Goal: Task Accomplishment & Management: Complete application form

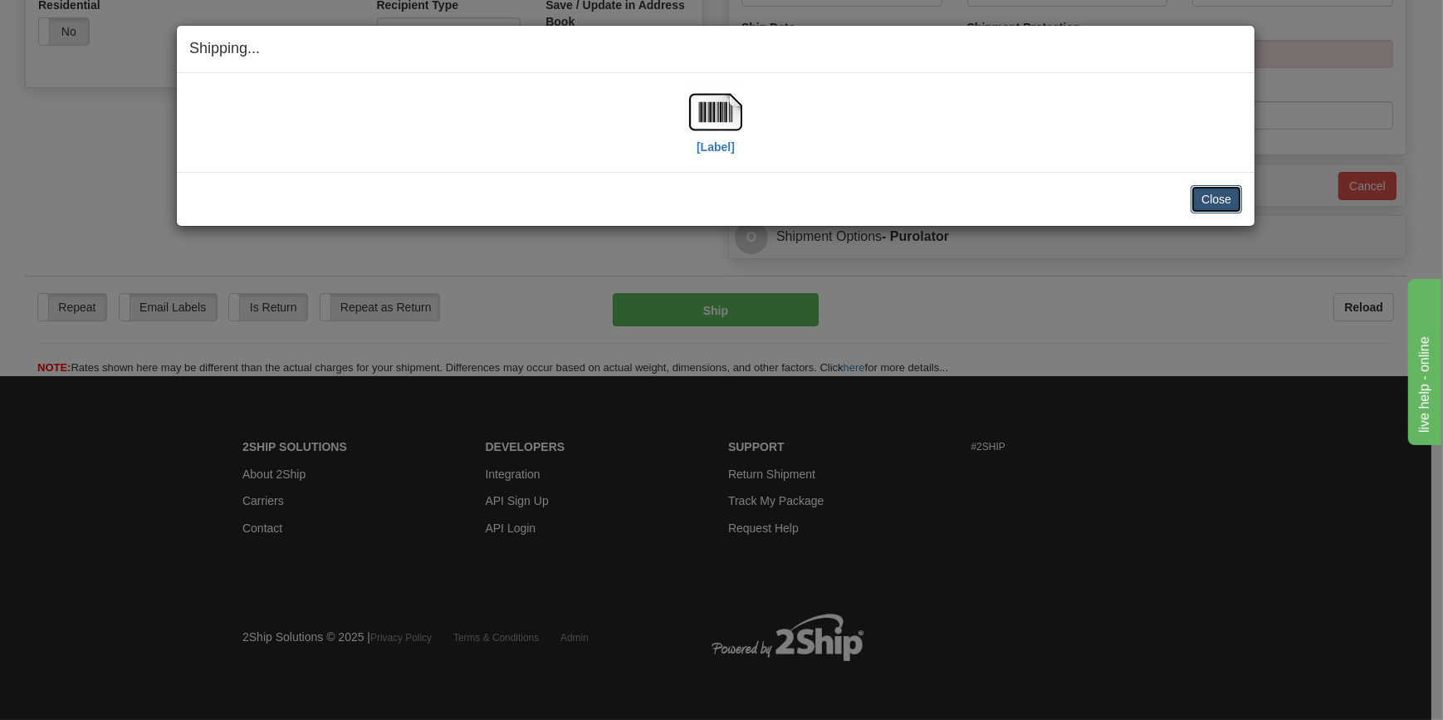
click at [1212, 196] on button "Close" at bounding box center [1215, 199] width 51 height 28
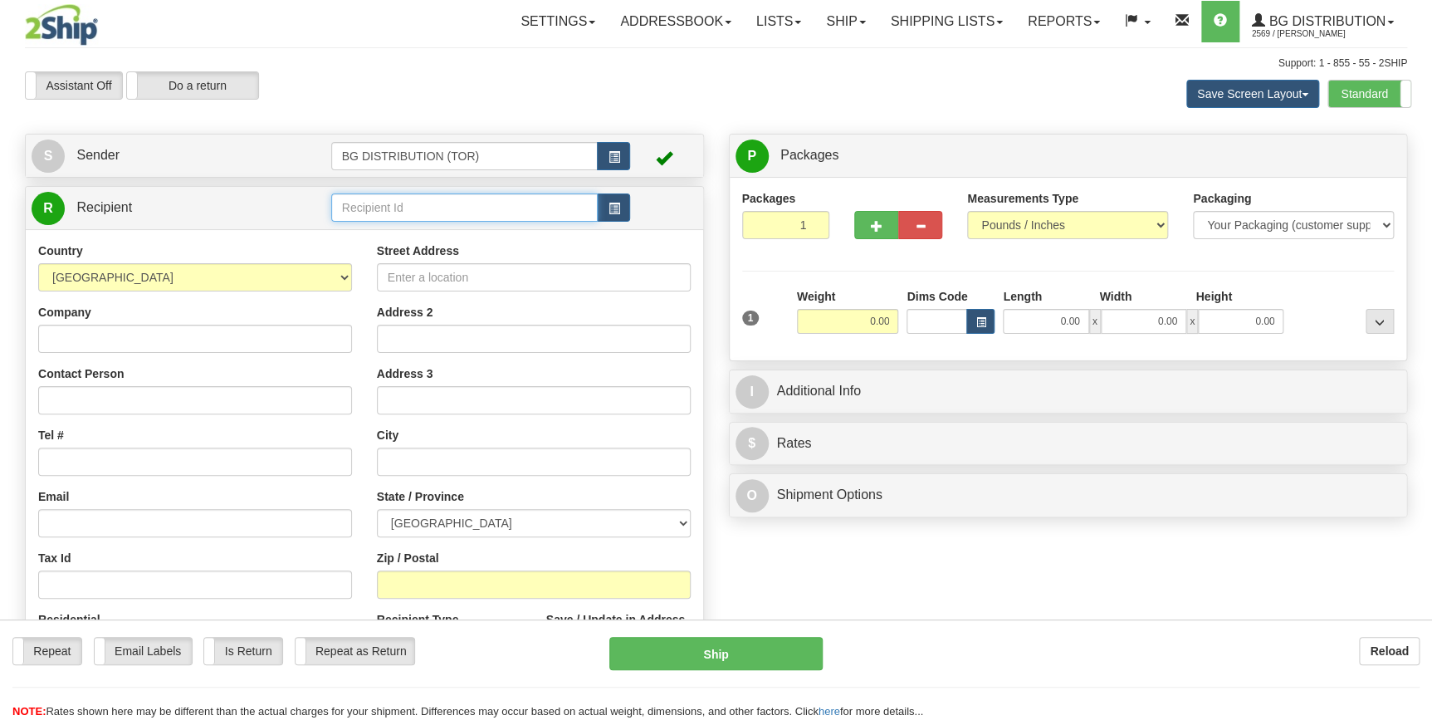
click at [402, 198] on input "text" at bounding box center [464, 207] width 267 height 28
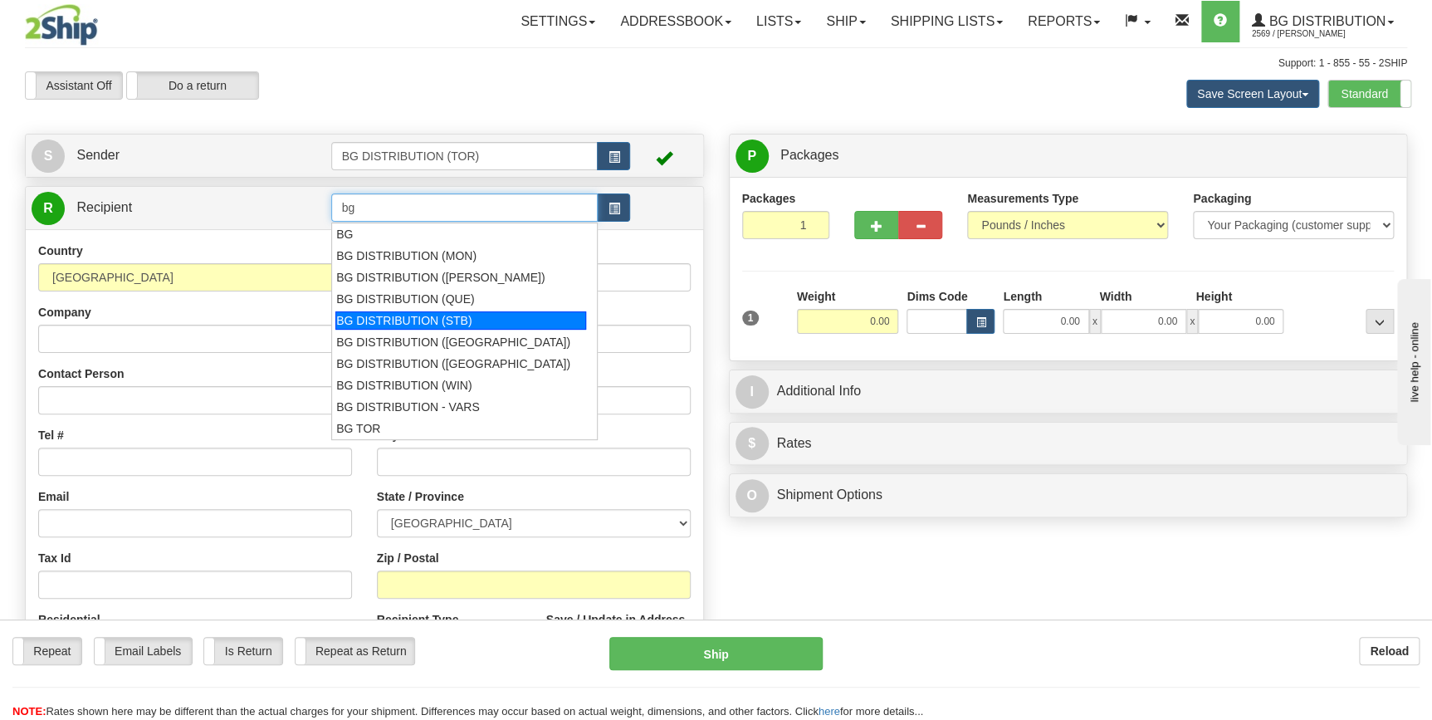
click at [442, 323] on div "BG DISTRIBUTION (STB)" at bounding box center [460, 320] width 251 height 18
type input "BG DISTRIBUTION (STB)"
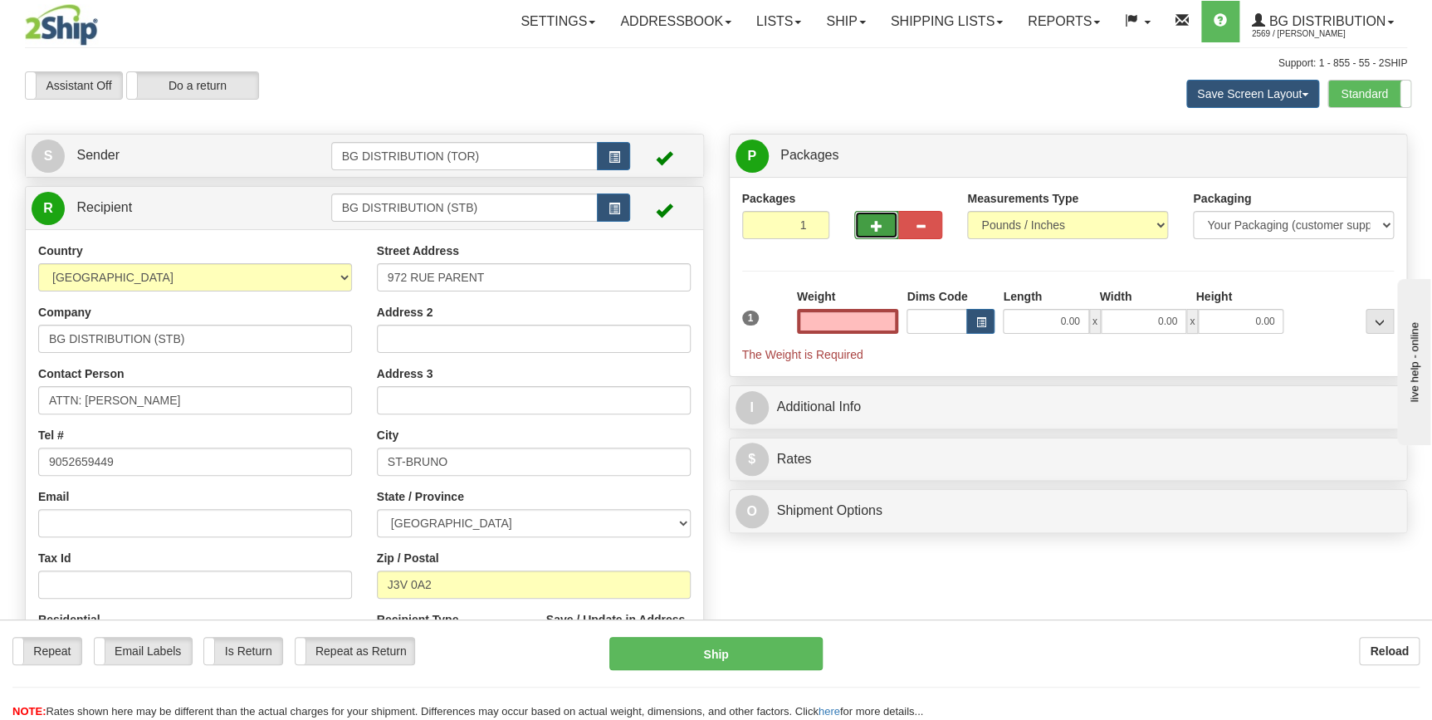
type input "0.00"
click at [878, 228] on span "button" at bounding box center [877, 226] width 12 height 11
type input "3"
click at [867, 320] on input "0.00" at bounding box center [848, 321] width 102 height 25
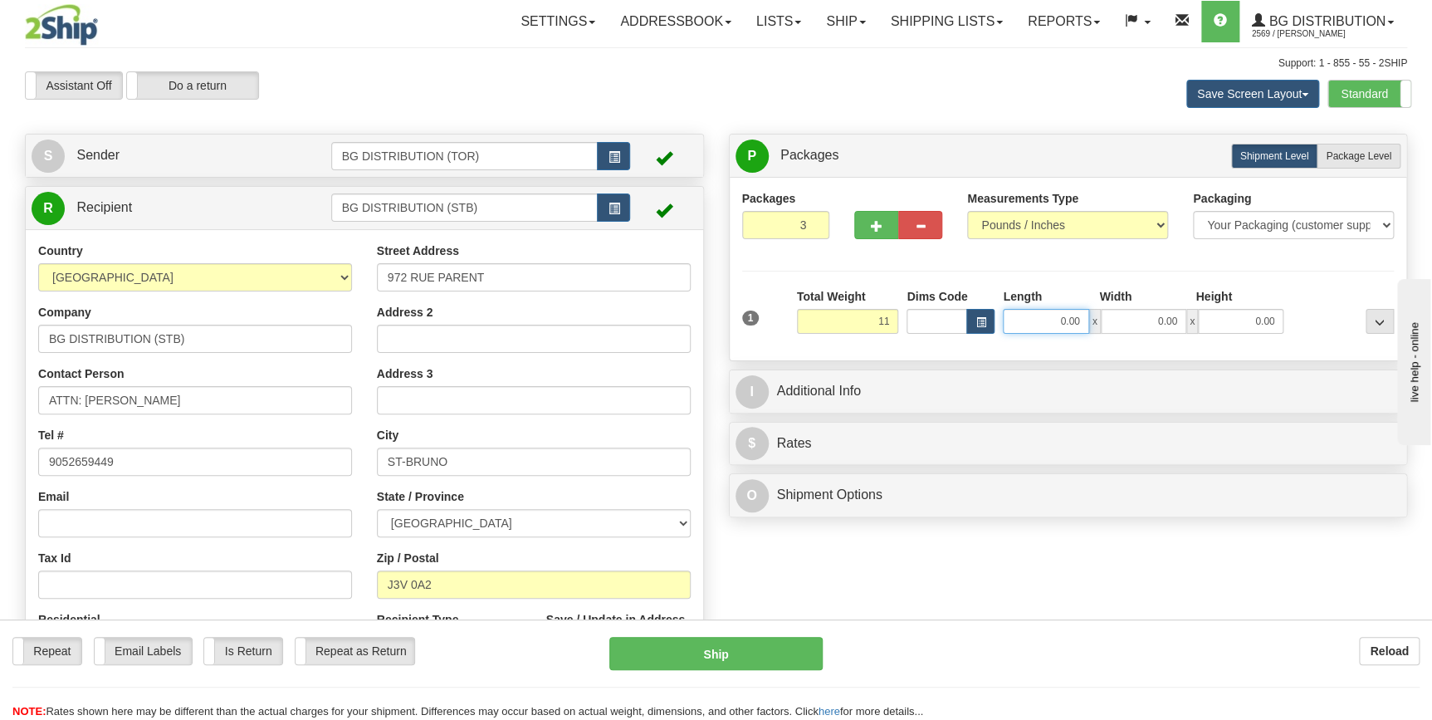
type input "11.00"
click at [1057, 320] on input "0.00" at bounding box center [1045, 321] width 85 height 25
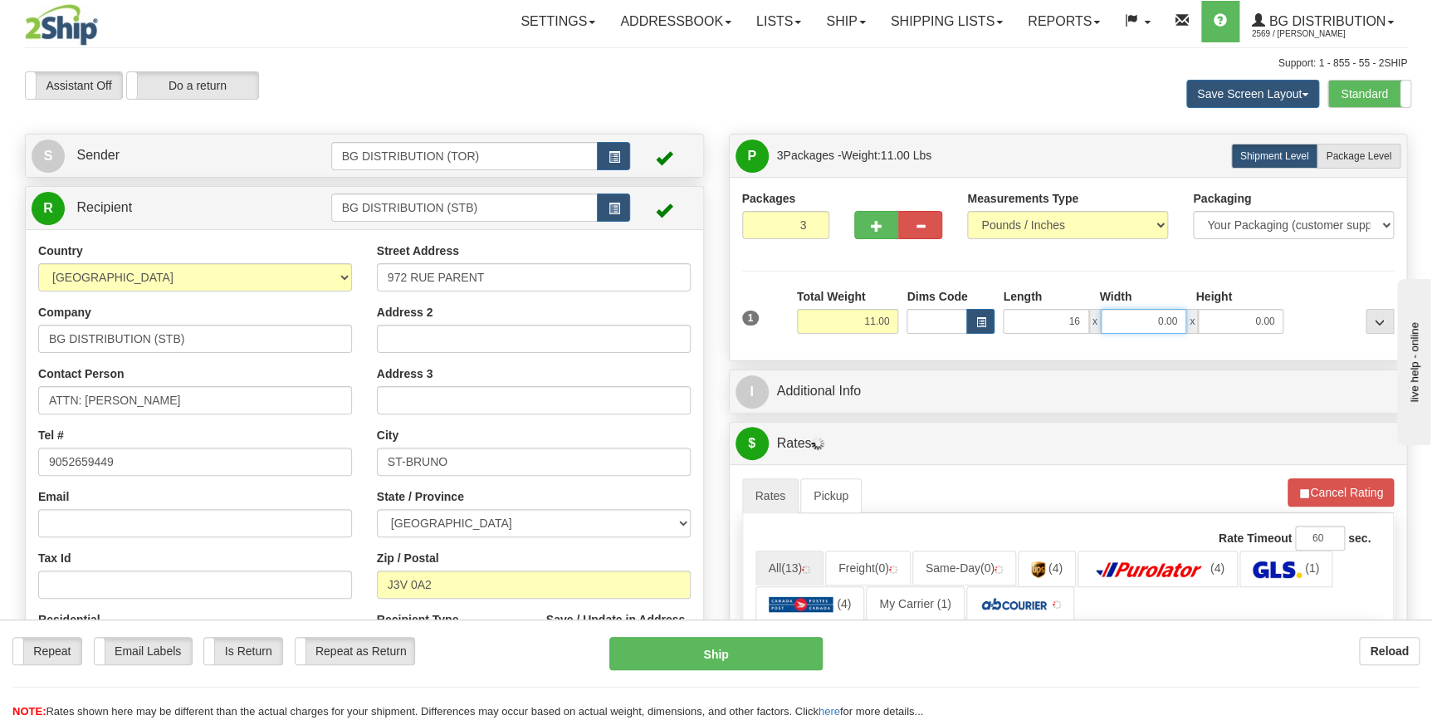
type input "16.00"
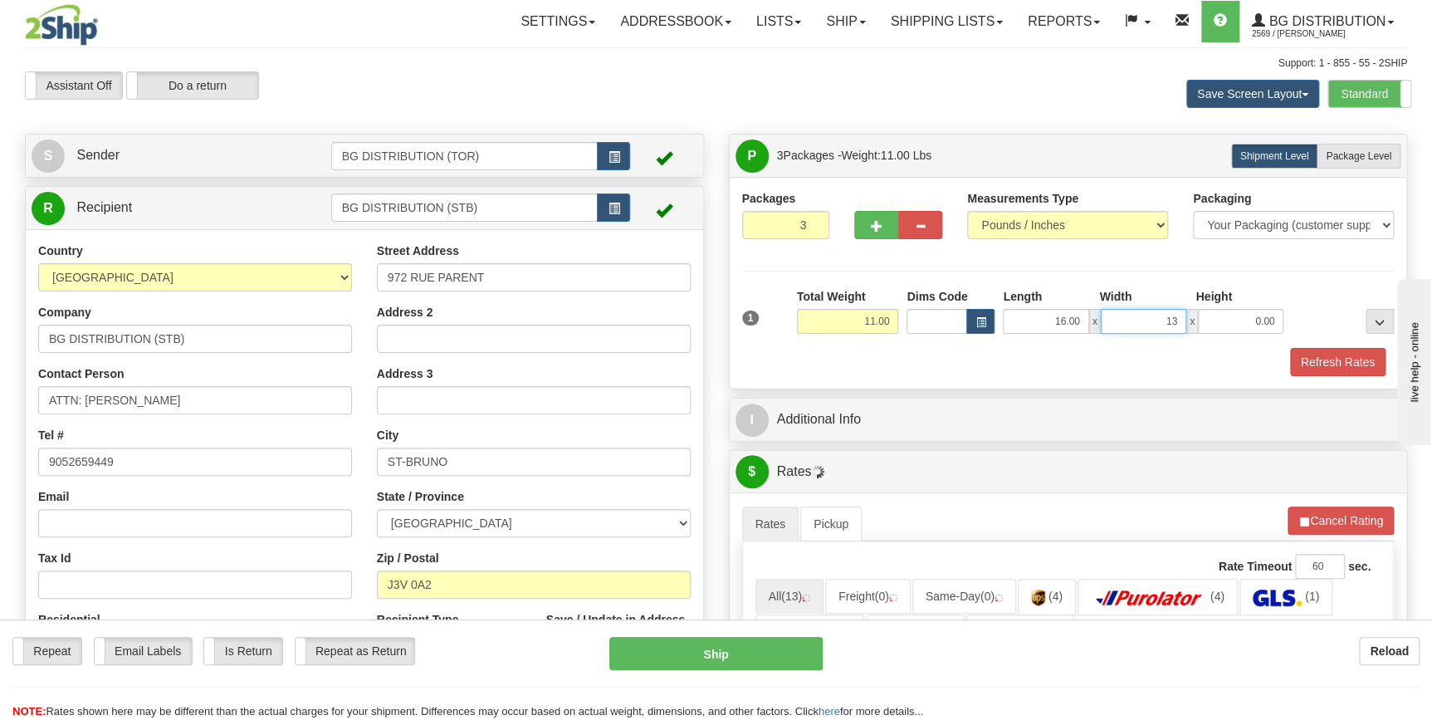
type input "13.00"
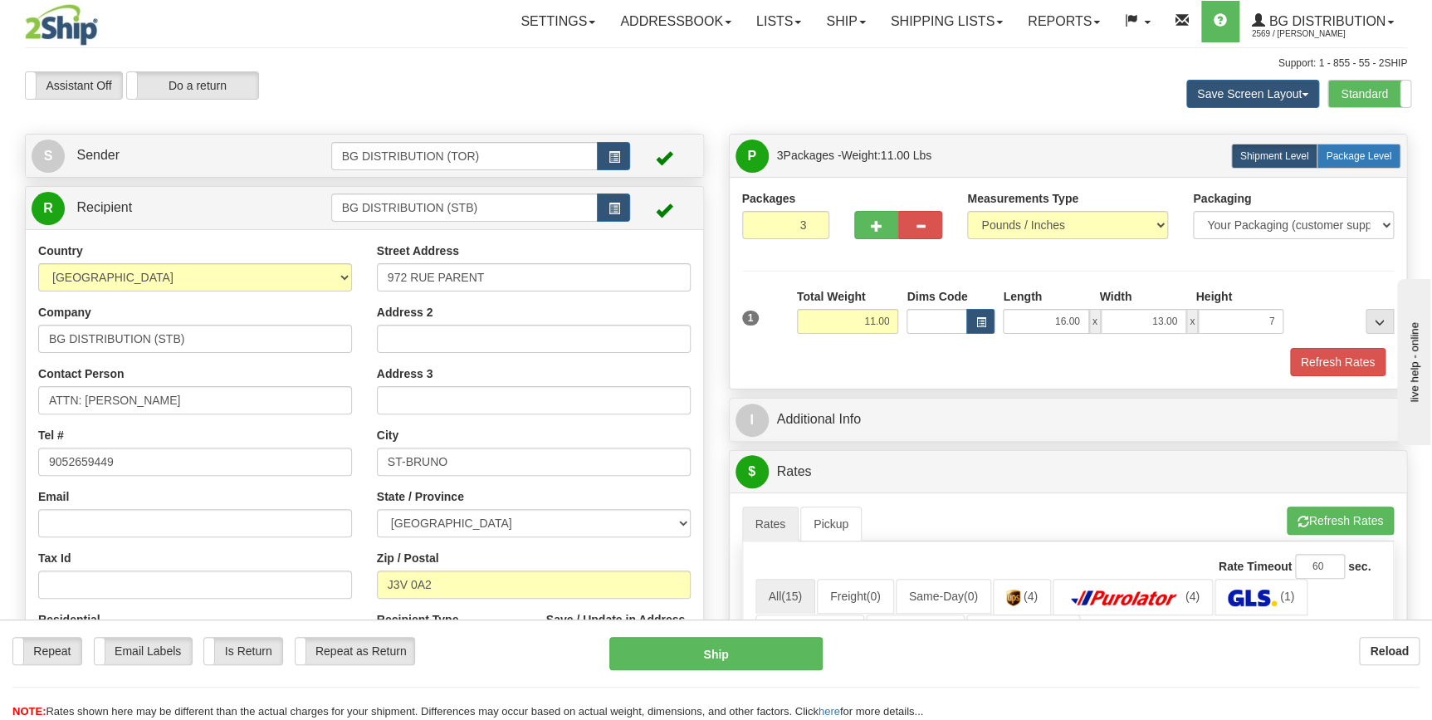
type input "7.00"
click at [1364, 152] on span "Package Level" at bounding box center [1359, 156] width 66 height 12
radio input "true"
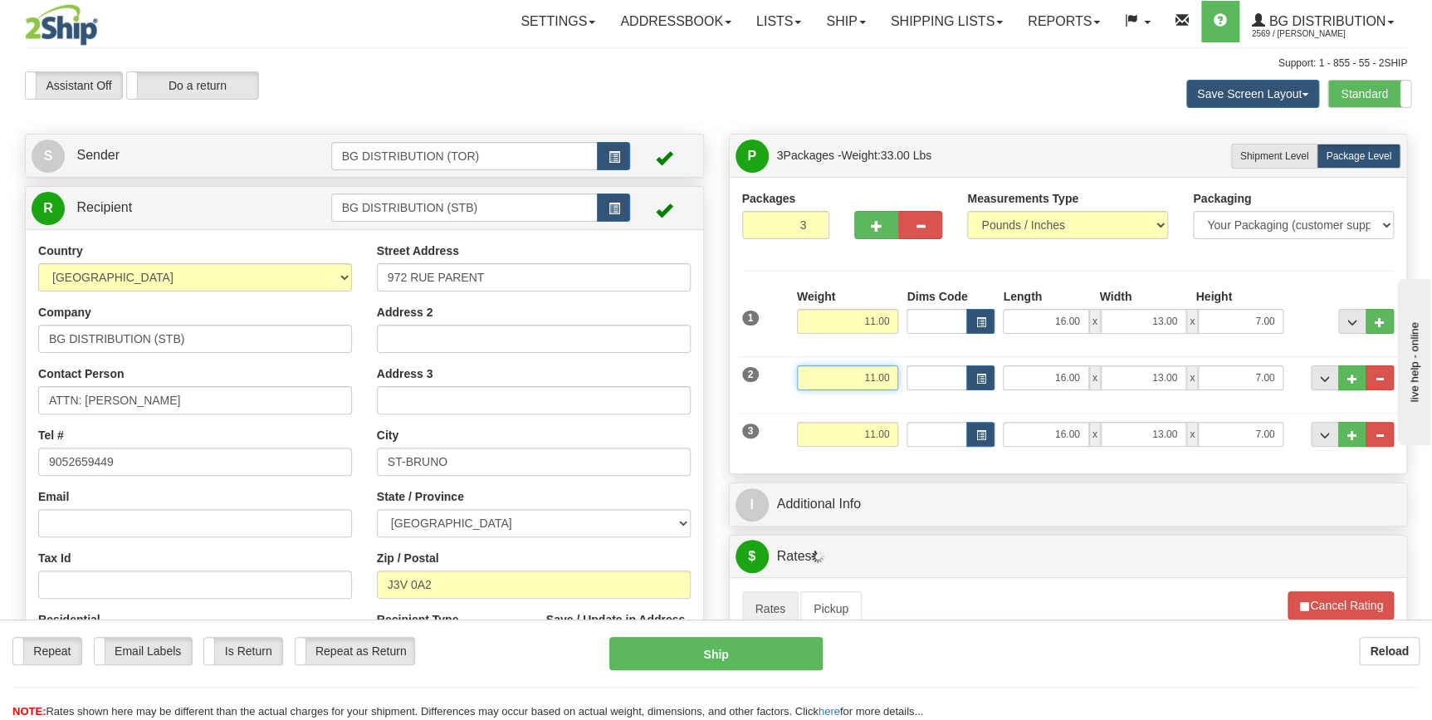
click at [872, 378] on input "11.00" at bounding box center [848, 377] width 102 height 25
type input "32.00"
click at [1074, 373] on input "16.00" at bounding box center [1045, 377] width 85 height 25
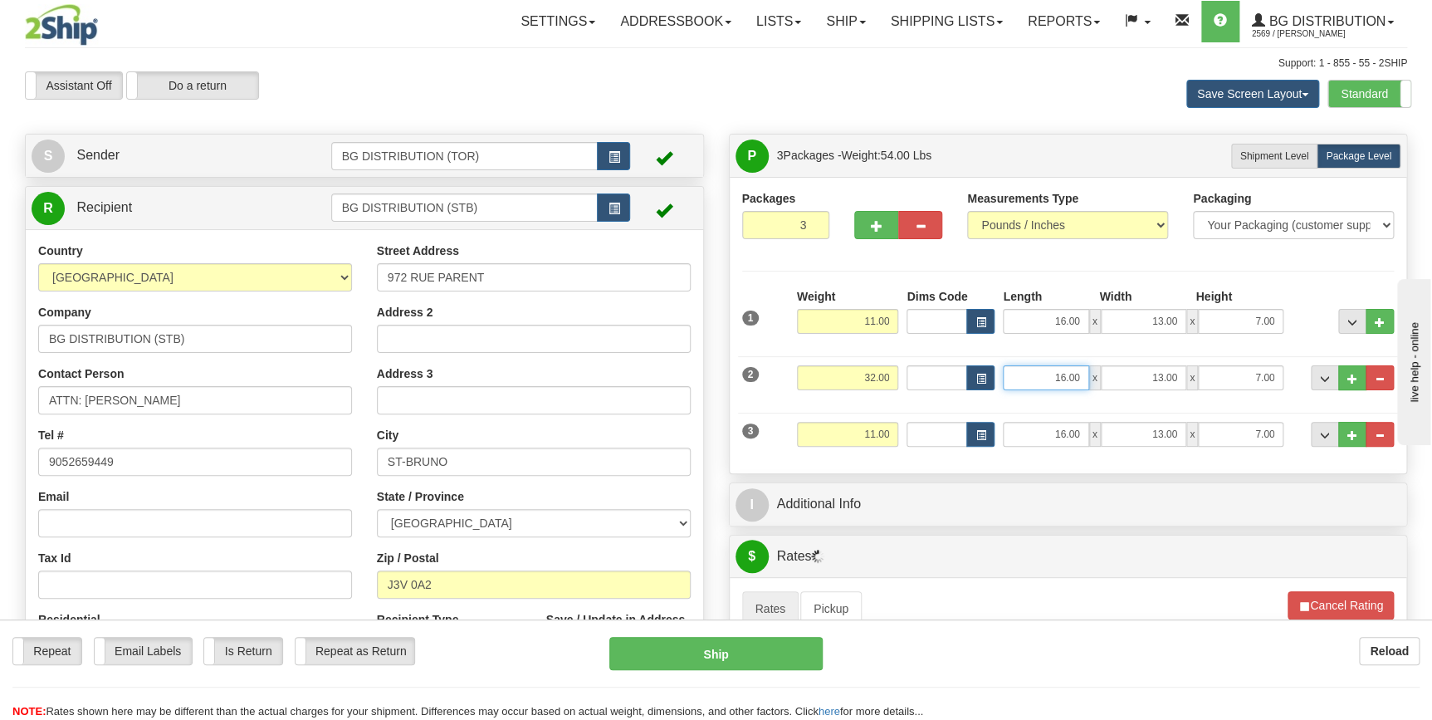
click at [1074, 373] on input "16.00" at bounding box center [1045, 377] width 85 height 25
type input "22.00"
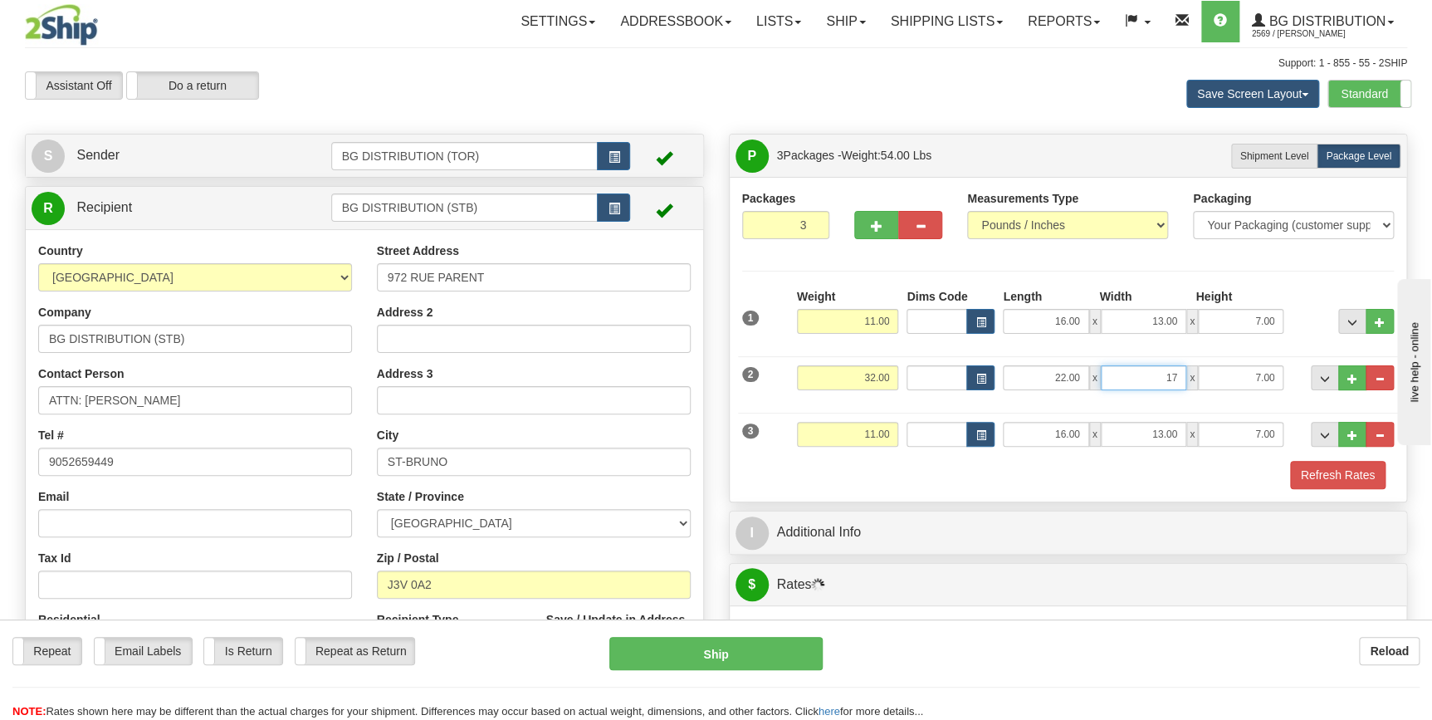
type input "17.00"
type input "10.00"
click at [877, 437] on input "11.00" at bounding box center [848, 434] width 102 height 25
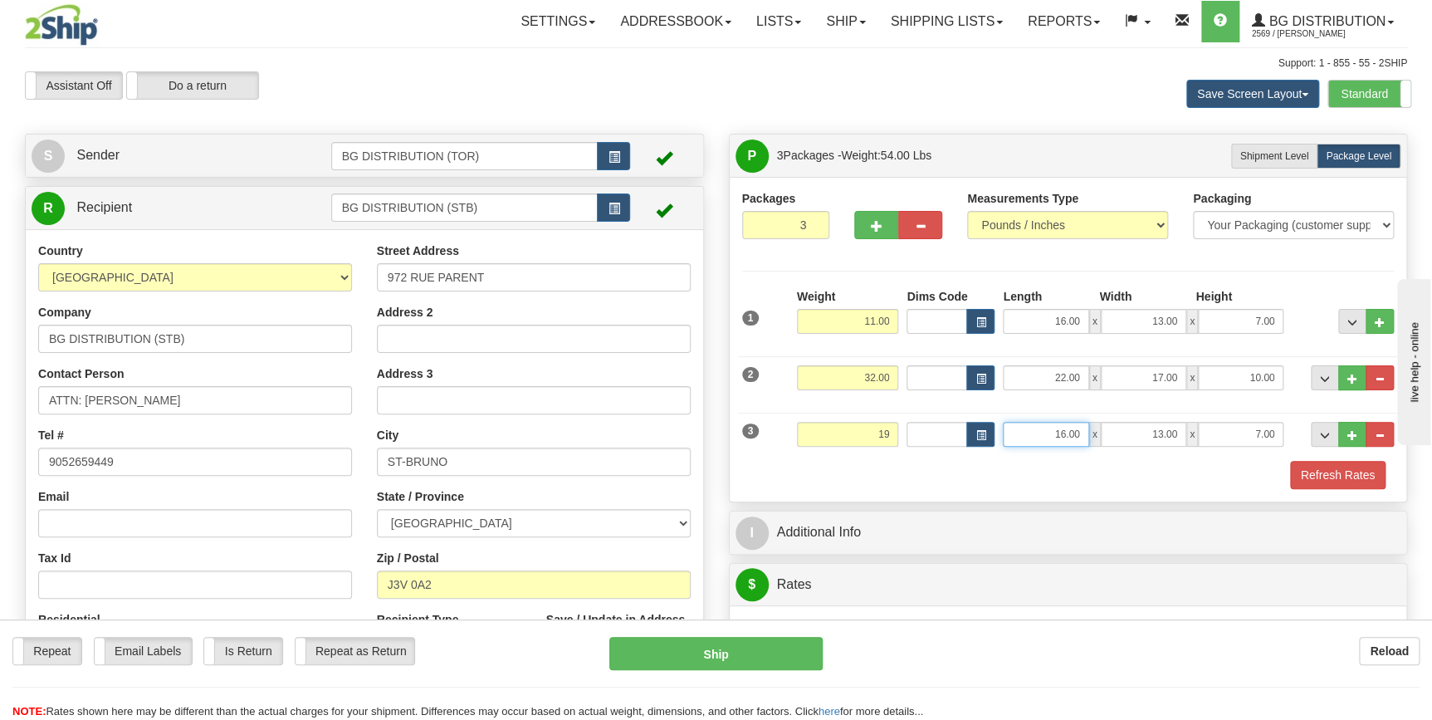
type input "19.00"
click at [1067, 428] on input "16.00" at bounding box center [1045, 434] width 85 height 25
type input "40.00"
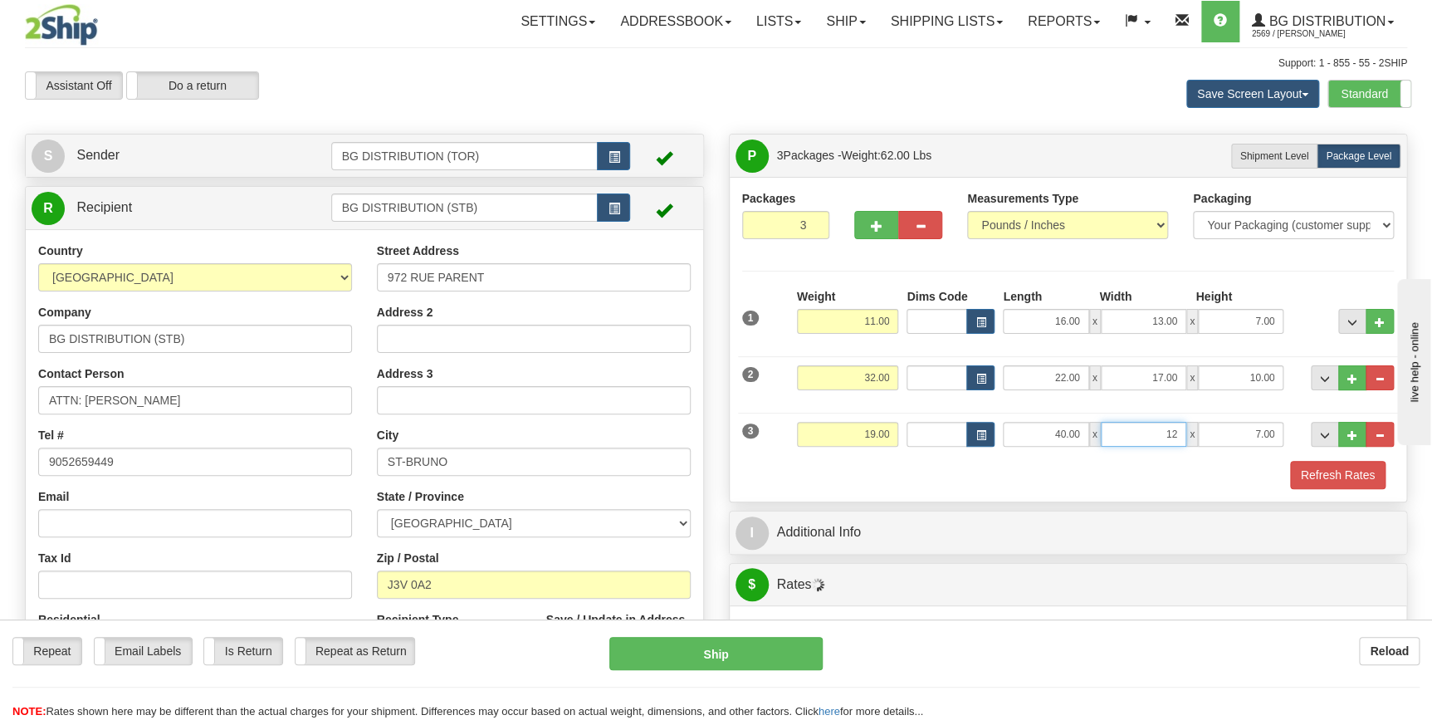
type input "12.00"
type input "7.00"
click at [971, 477] on div "Refresh Rates" at bounding box center [1068, 475] width 661 height 28
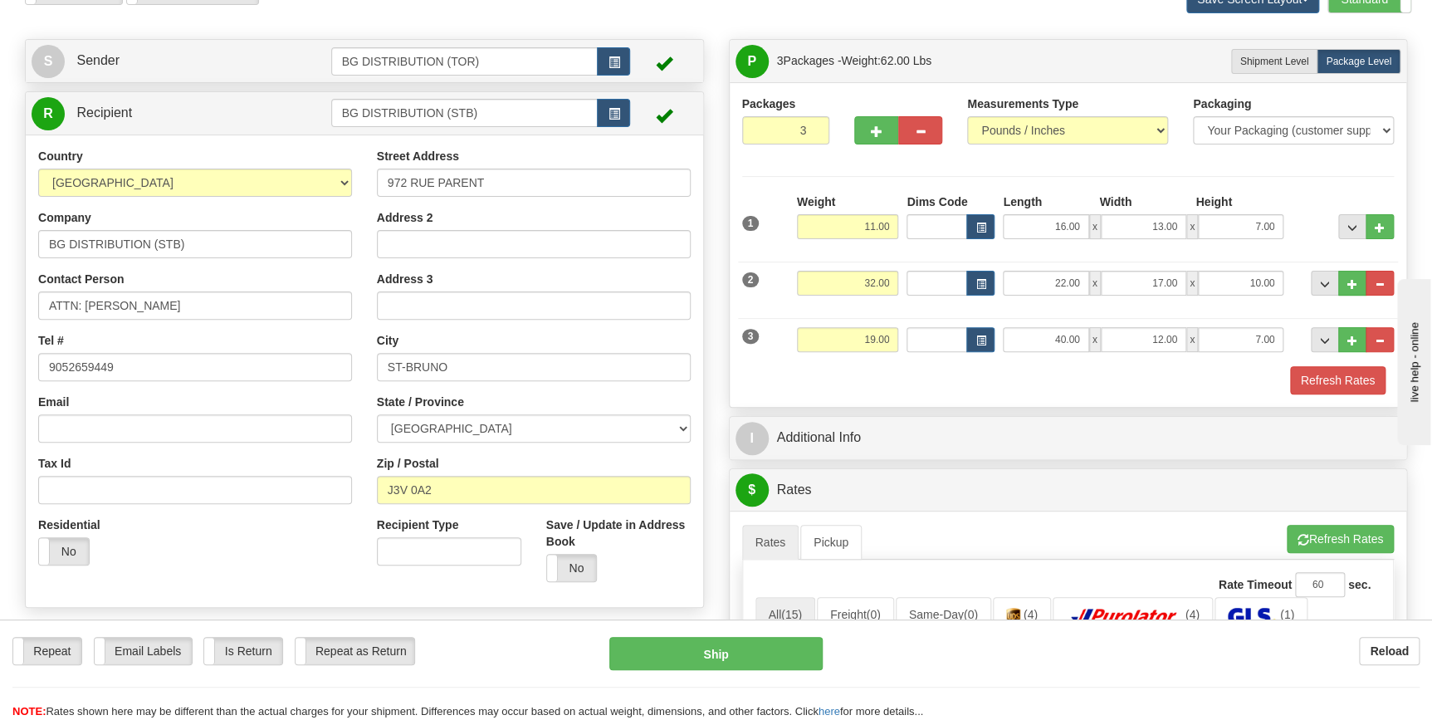
scroll to position [226, 0]
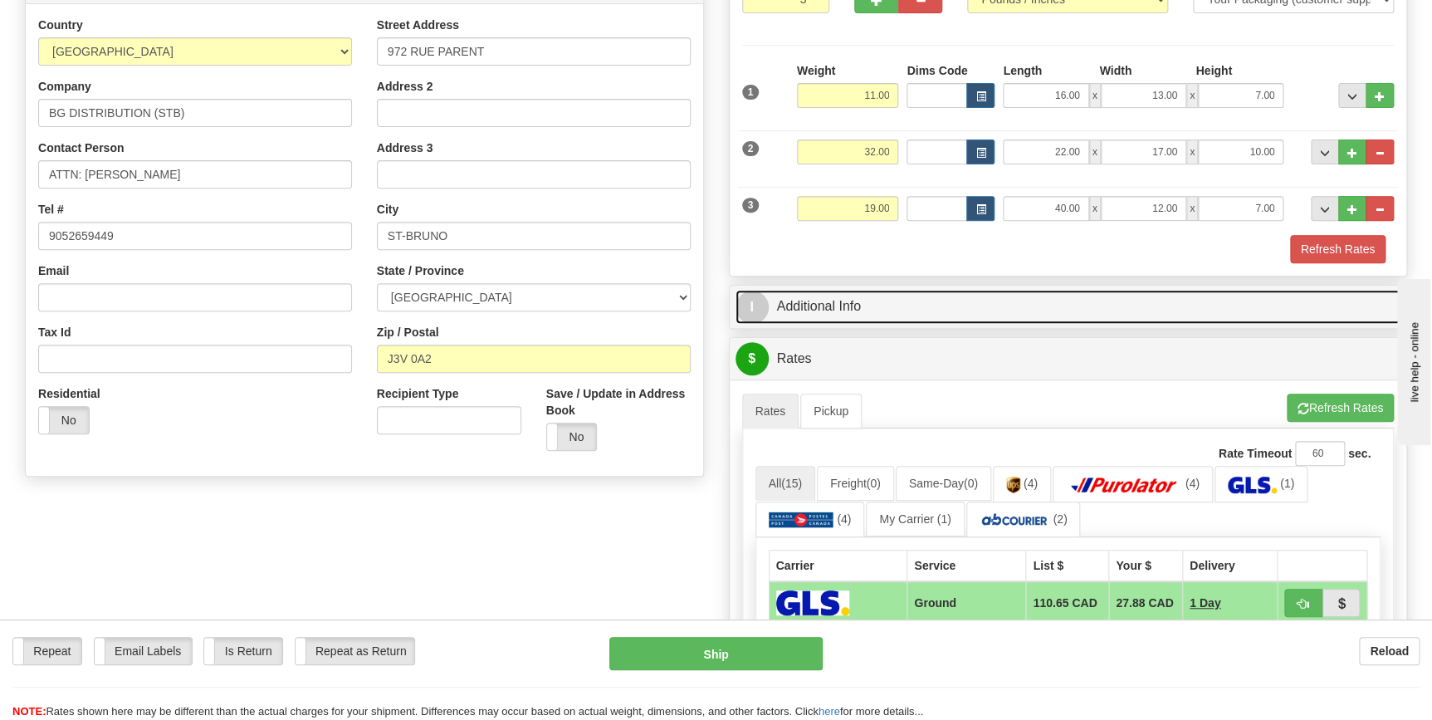
click at [821, 308] on link "I Additional Info" at bounding box center [1068, 307] width 666 height 34
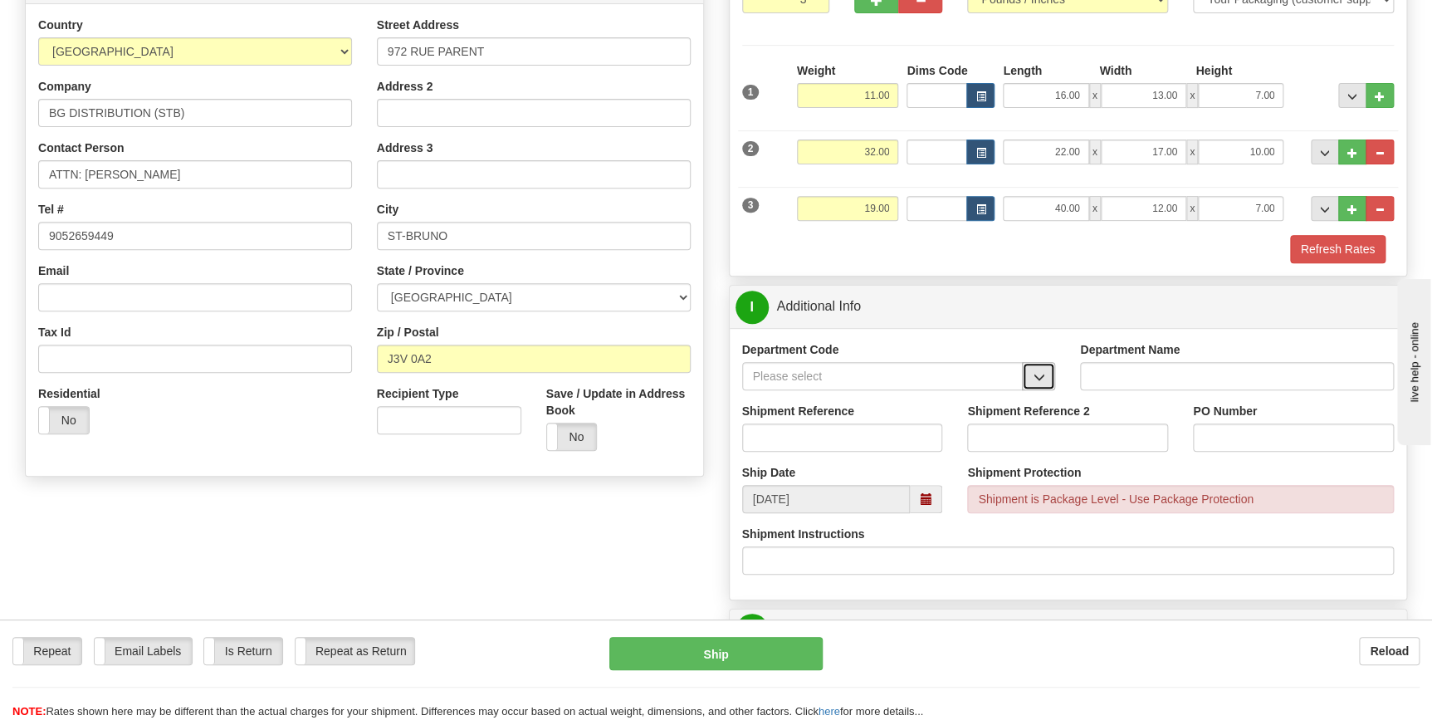
click at [1038, 374] on span "button" at bounding box center [1039, 377] width 12 height 11
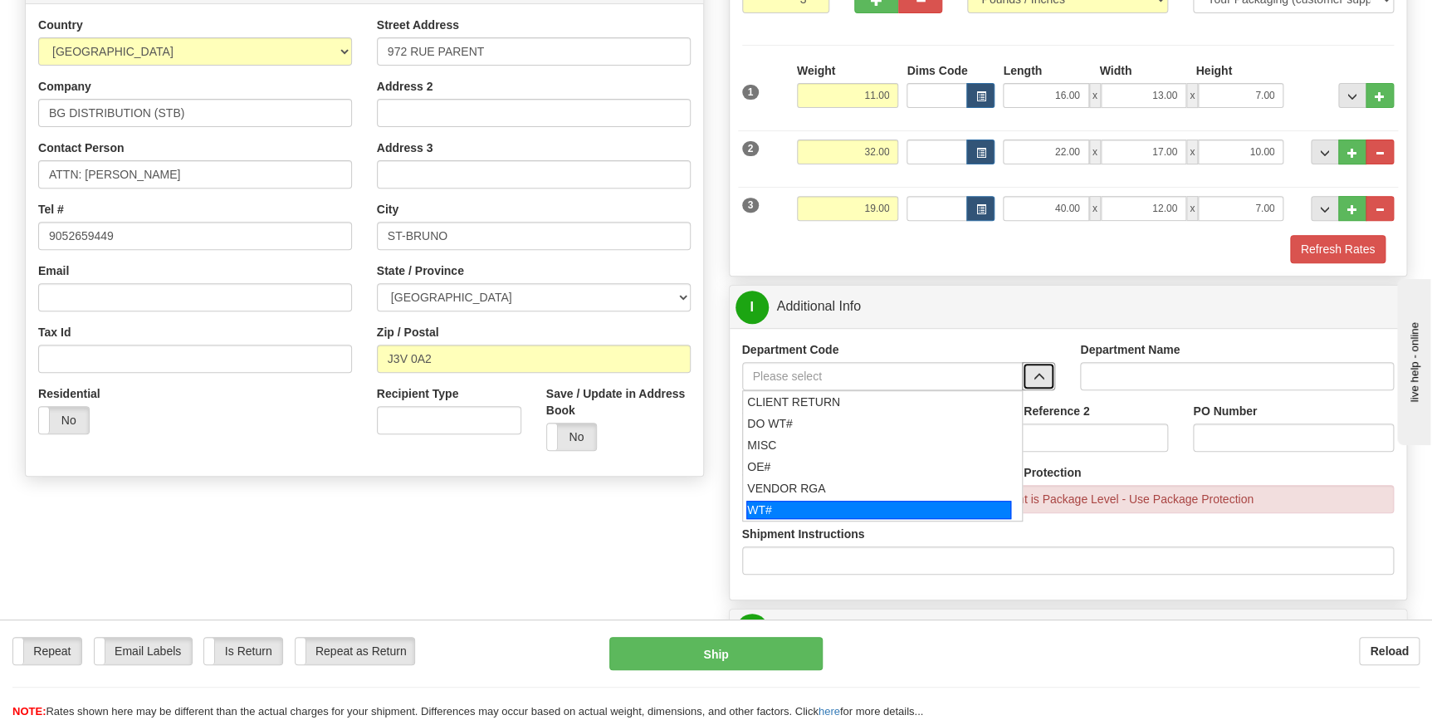
click at [859, 501] on div "WT#" at bounding box center [878, 510] width 265 height 18
type input "WT#"
type input "WAREHOUSE TRANSFERS"
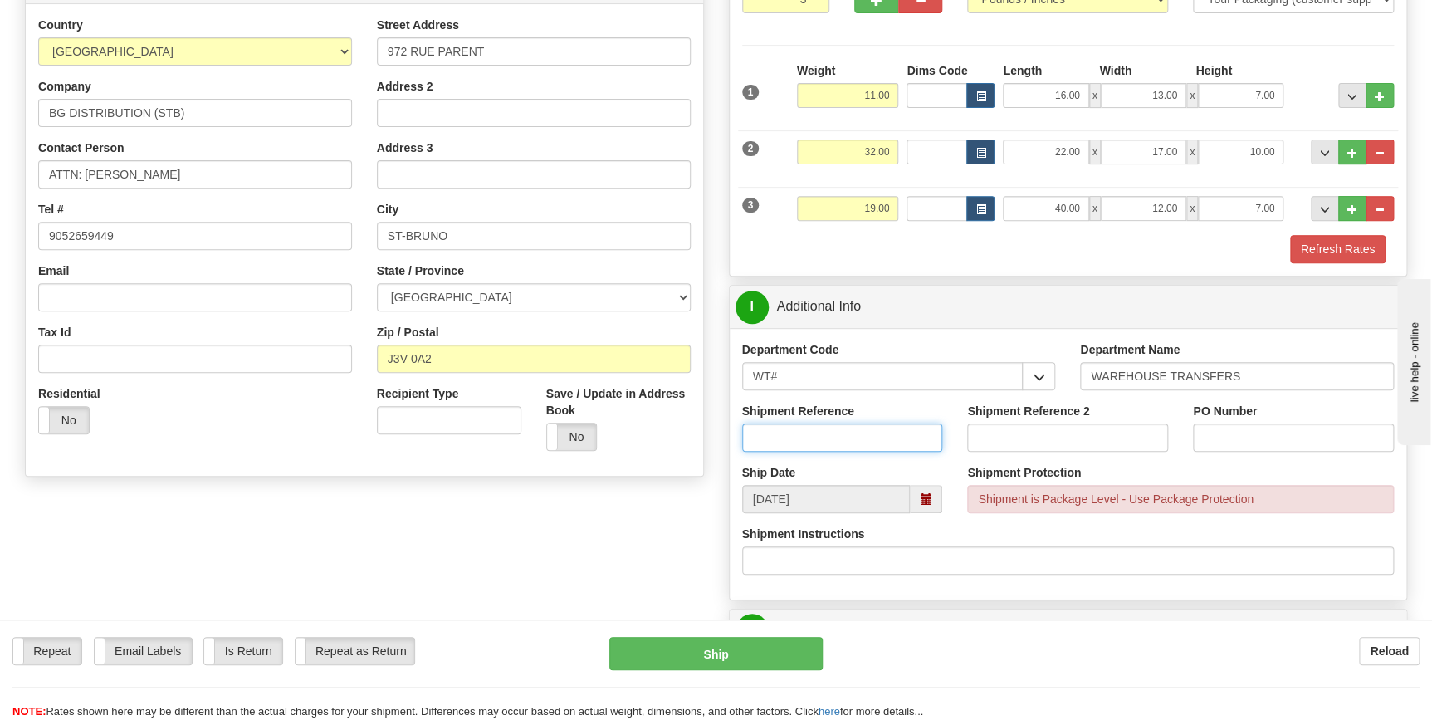
click at [798, 438] on input "Shipment Reference" at bounding box center [842, 437] width 201 height 28
click at [785, 440] on input "167822-00" at bounding box center [842, 437] width 201 height 28
type input "167822-00"
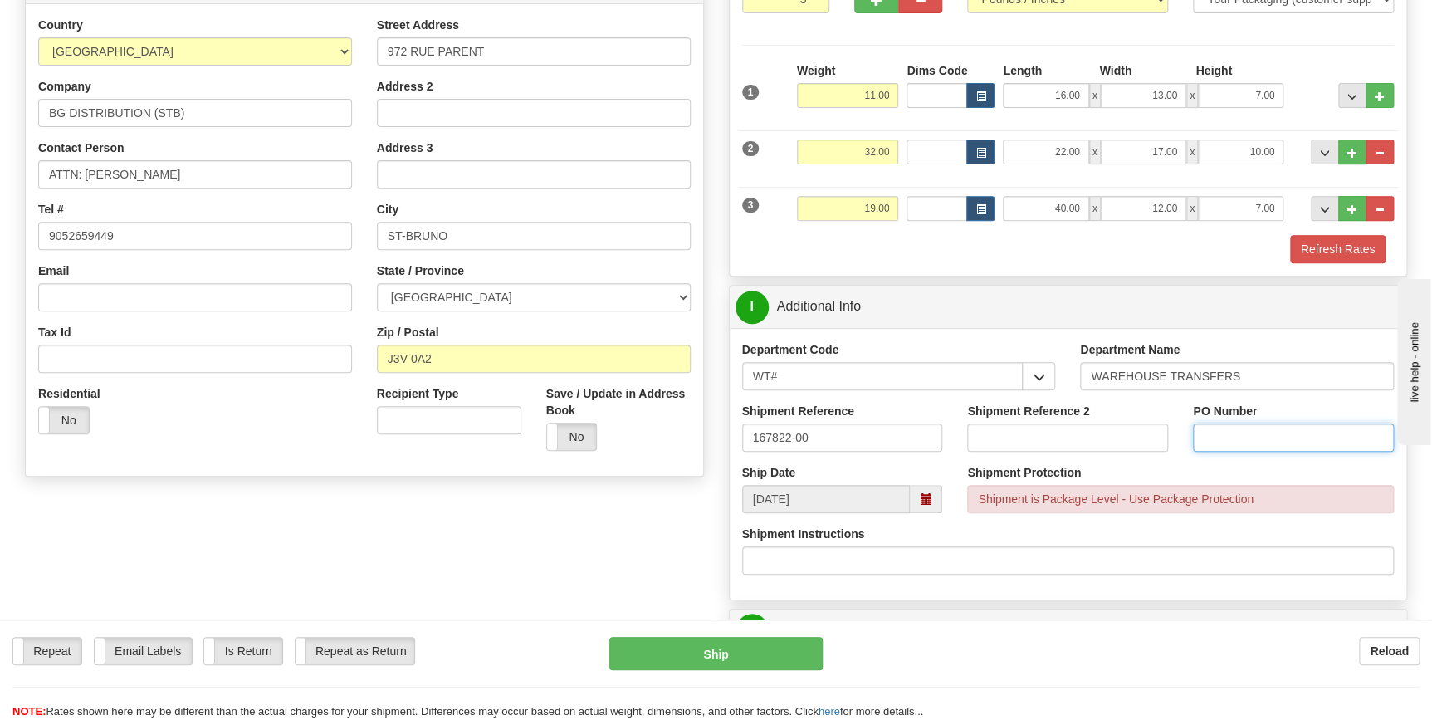
click at [1257, 433] on input "PO Number" at bounding box center [1293, 437] width 201 height 28
paste input "167822-00"
type input "167822-00"
click at [1109, 532] on div "Shipment Instructions" at bounding box center [1068, 549] width 652 height 49
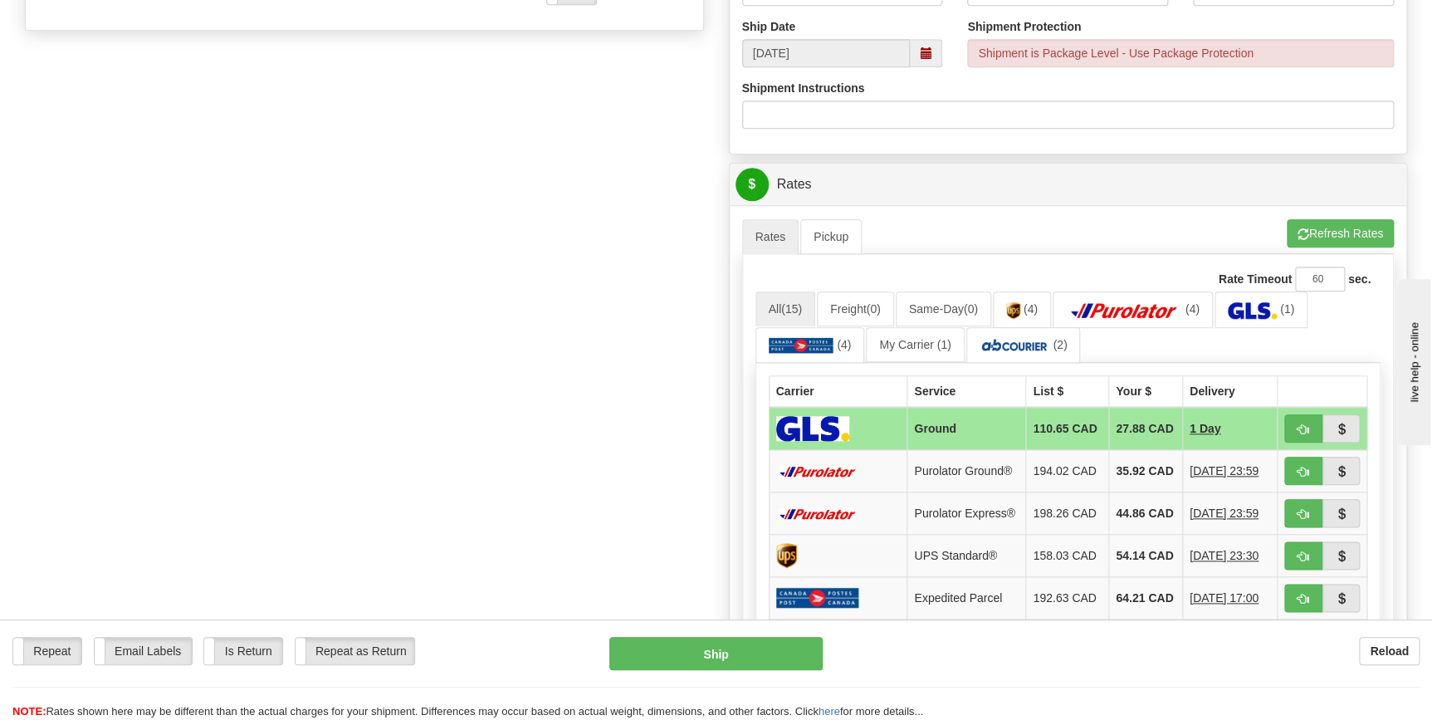
scroll to position [679, 0]
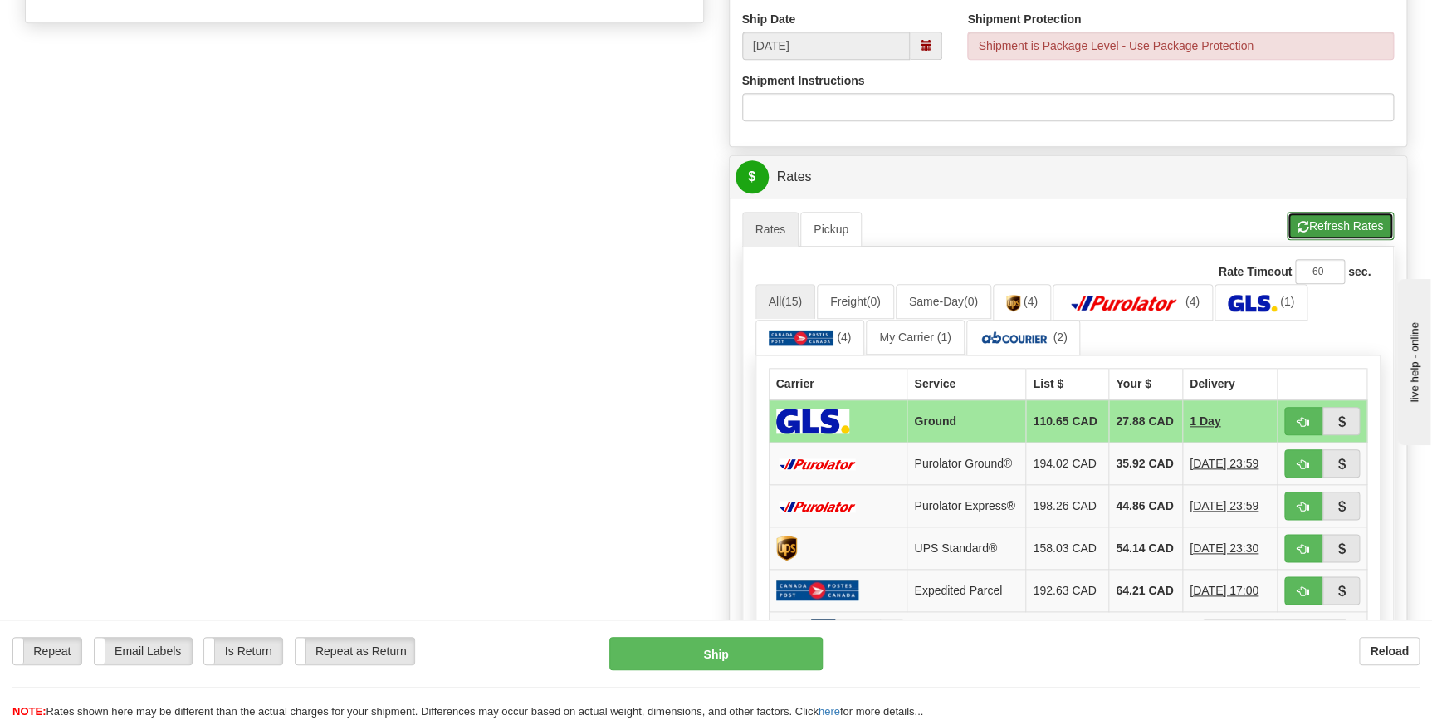
click at [1333, 224] on button "Refresh Rates" at bounding box center [1340, 226] width 107 height 28
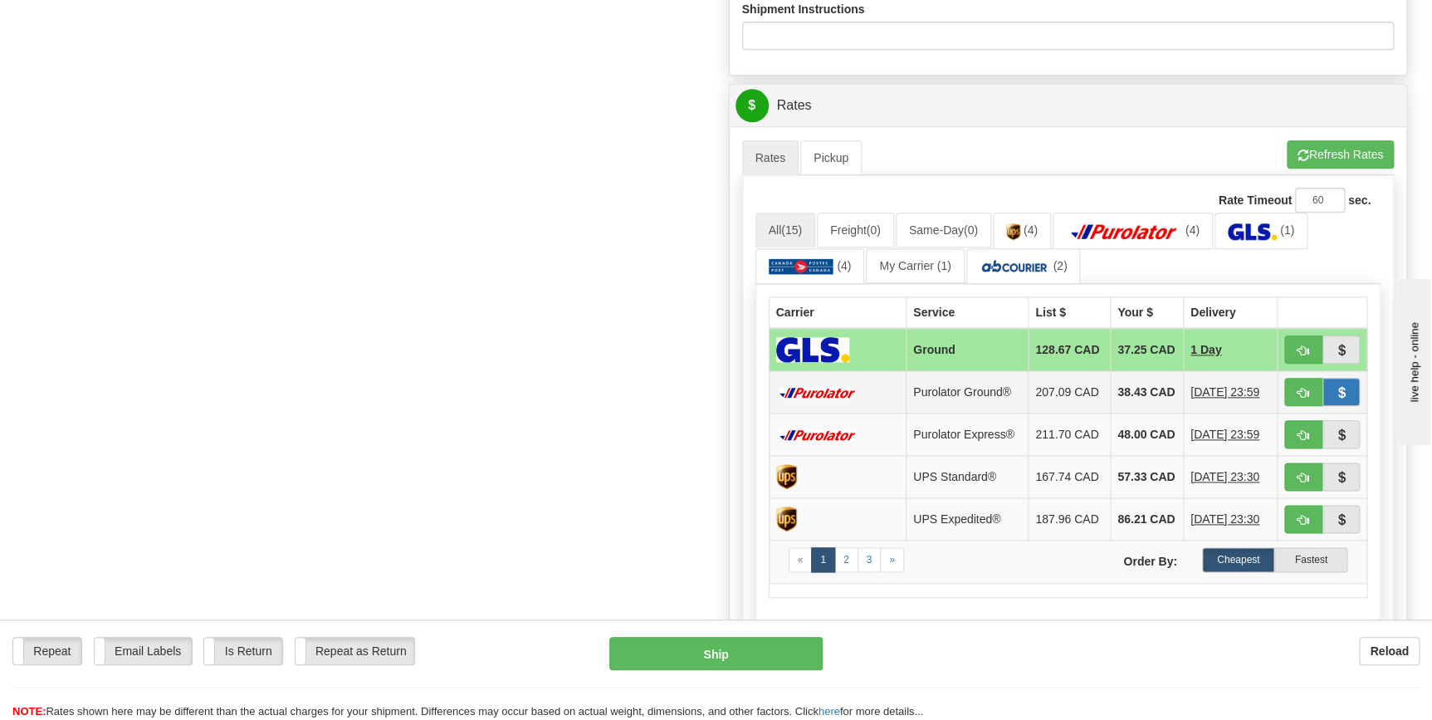
scroll to position [830, 0]
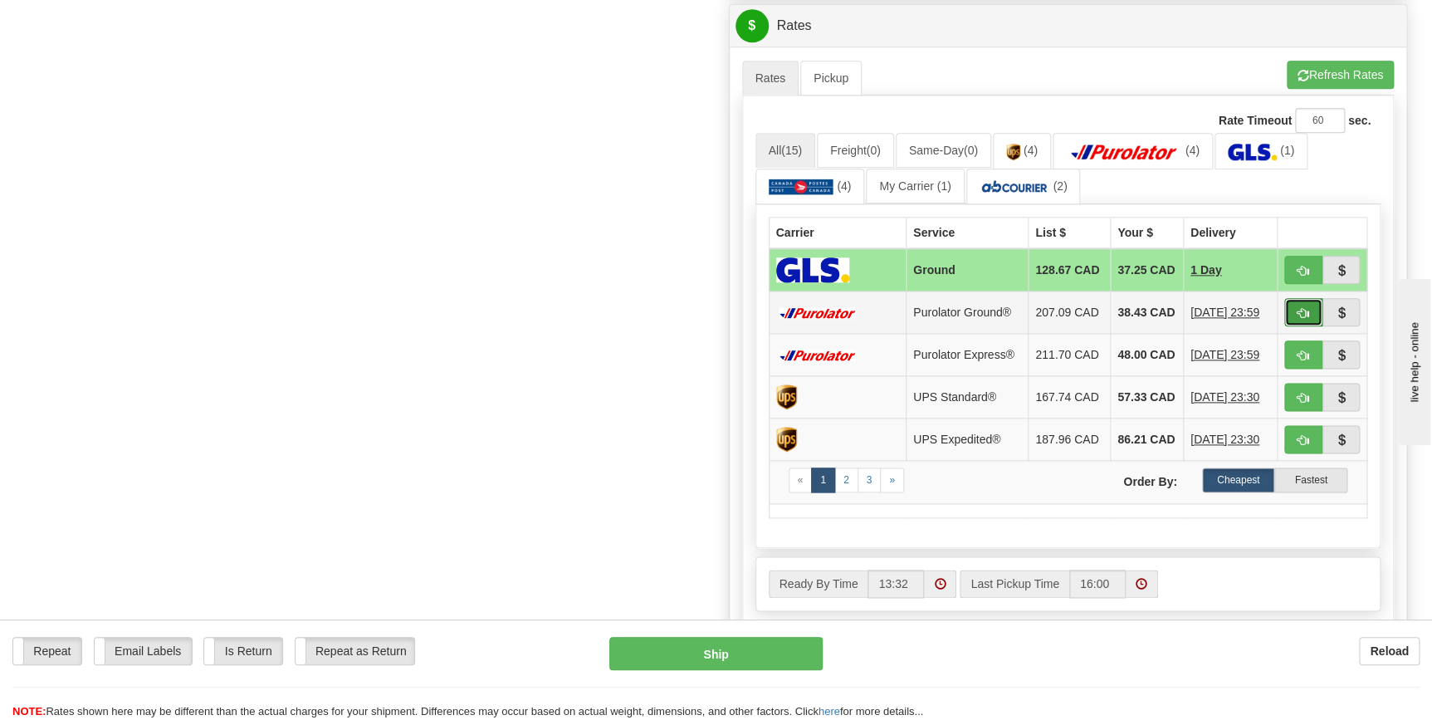
click at [1301, 317] on span "button" at bounding box center [1303, 313] width 12 height 11
type input "260"
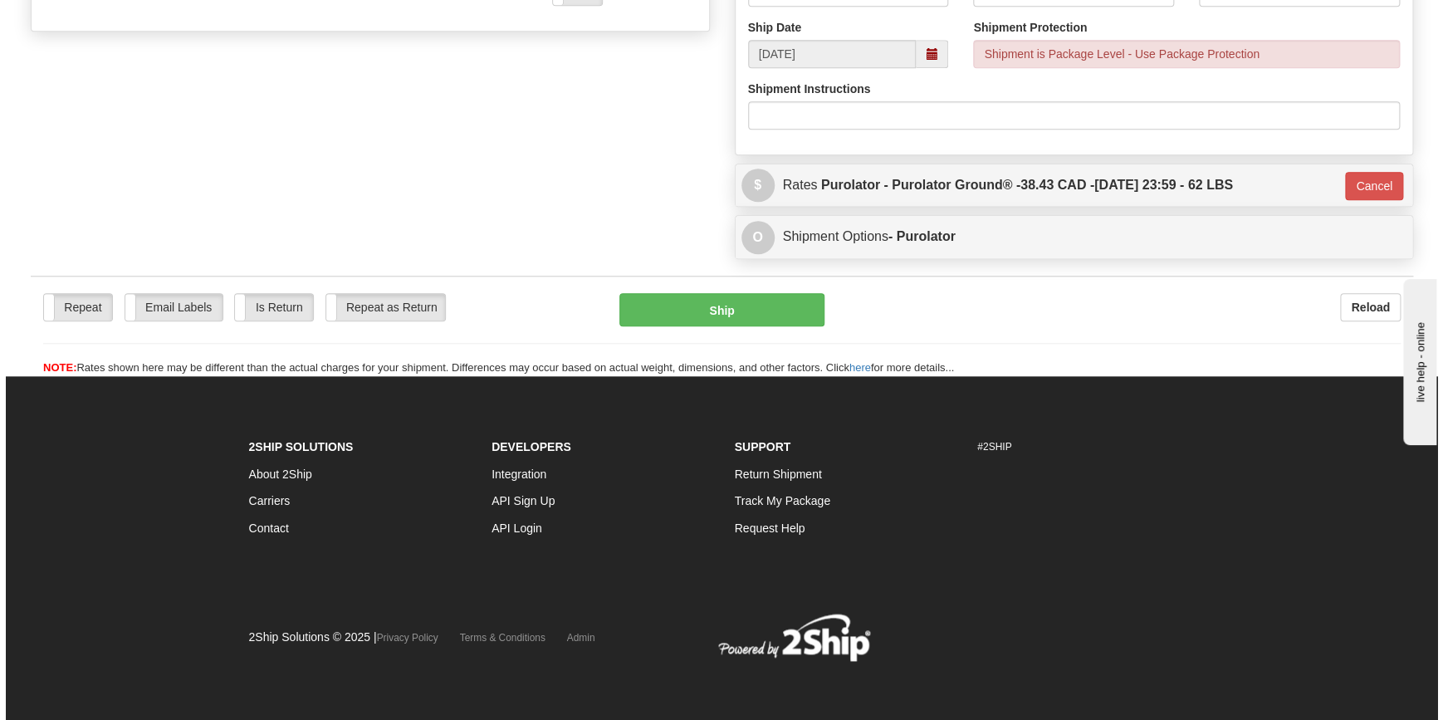
scroll to position [670, 0]
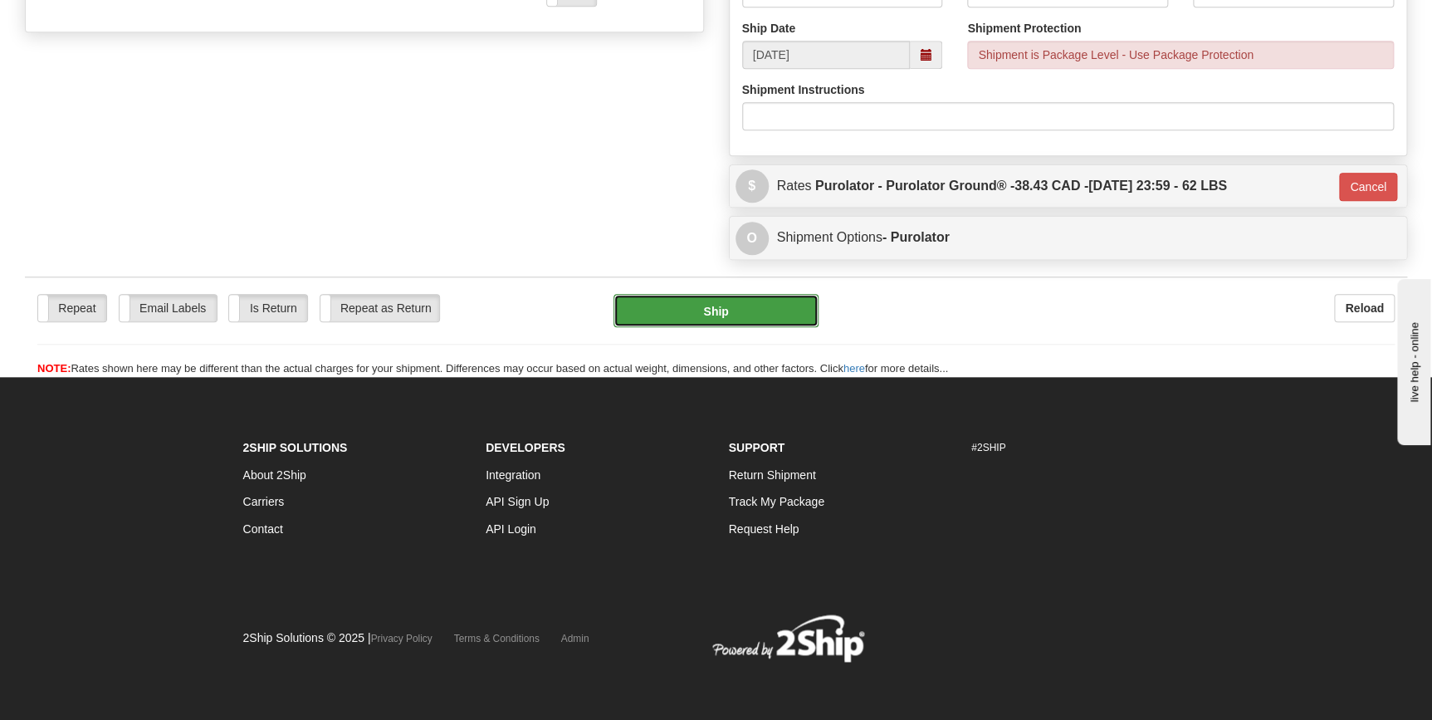
click at [740, 319] on button "Ship" at bounding box center [715, 310] width 205 height 33
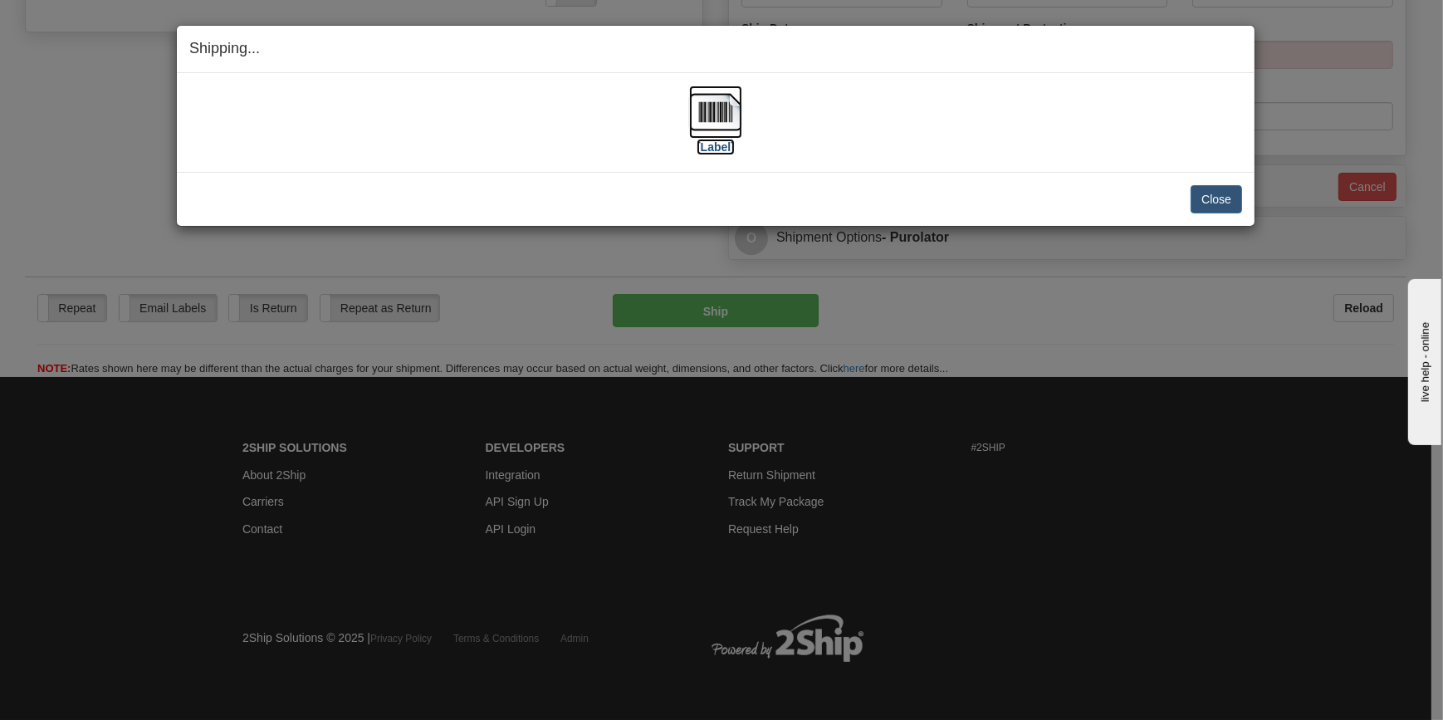
click at [716, 130] on img at bounding box center [715, 111] width 53 height 53
